Goal: Task Accomplishment & Management: Manage account settings

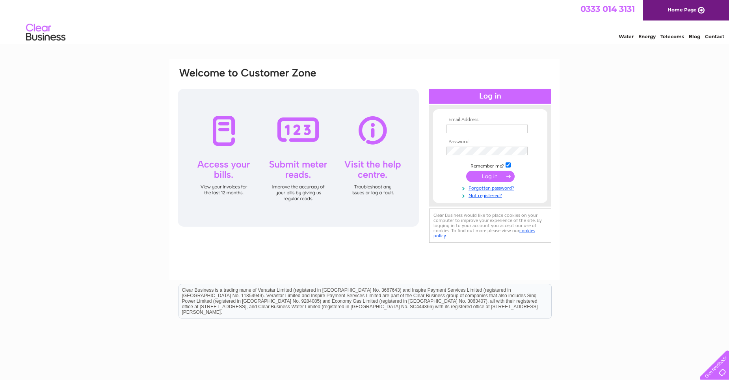
click at [467, 126] on input "text" at bounding box center [487, 129] width 81 height 9
type input "longlandsfarm@hotmail.co.uk"
click at [492, 176] on input "submit" at bounding box center [490, 176] width 48 height 11
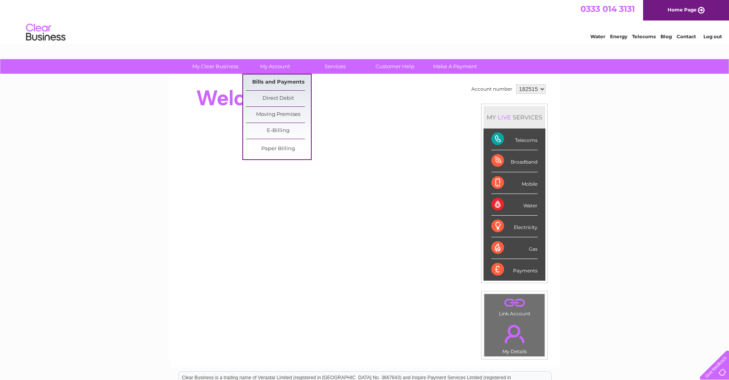
click at [279, 86] on link "Bills and Payments" at bounding box center [278, 82] width 65 height 16
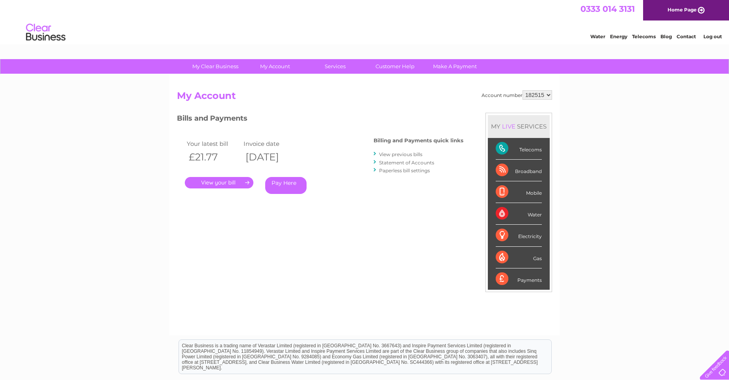
click at [233, 184] on link "." at bounding box center [219, 182] width 69 height 11
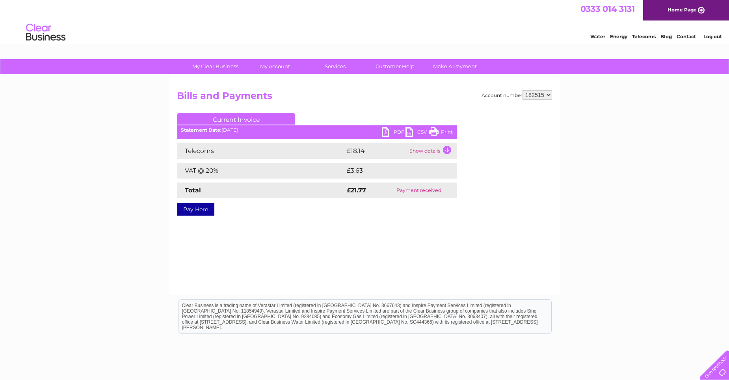
click at [386, 129] on link "PDF" at bounding box center [394, 132] width 24 height 11
